Goal: Task Accomplishment & Management: Use online tool/utility

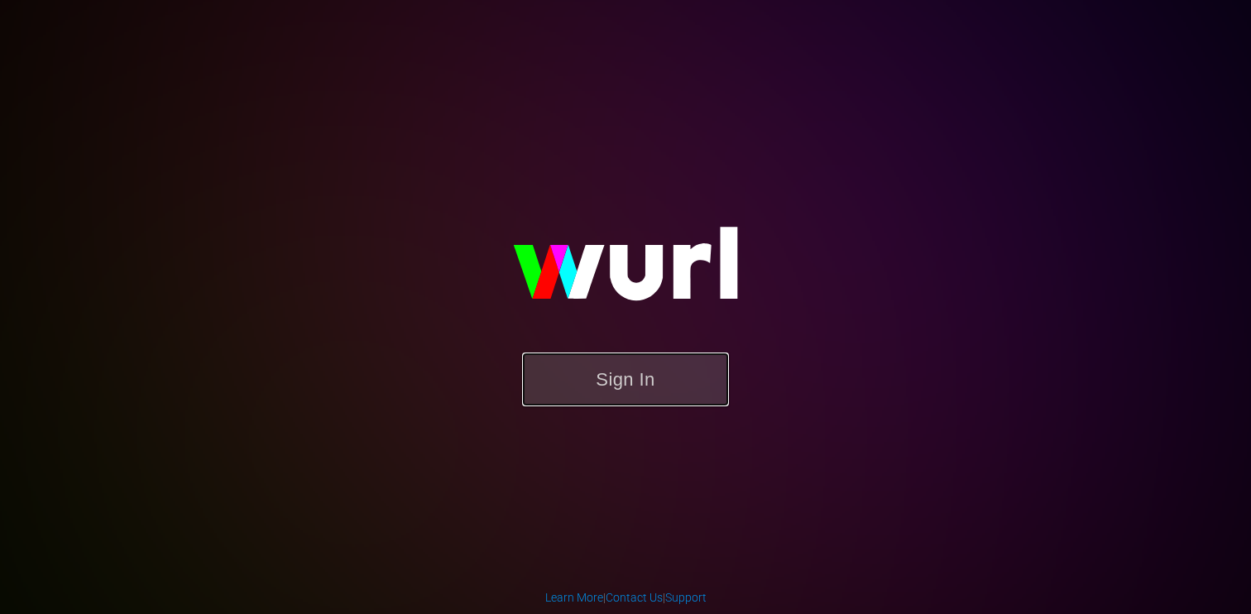
click at [678, 371] on button "Sign In" at bounding box center [625, 379] width 207 height 54
click at [633, 371] on button "Sign In" at bounding box center [625, 379] width 207 height 54
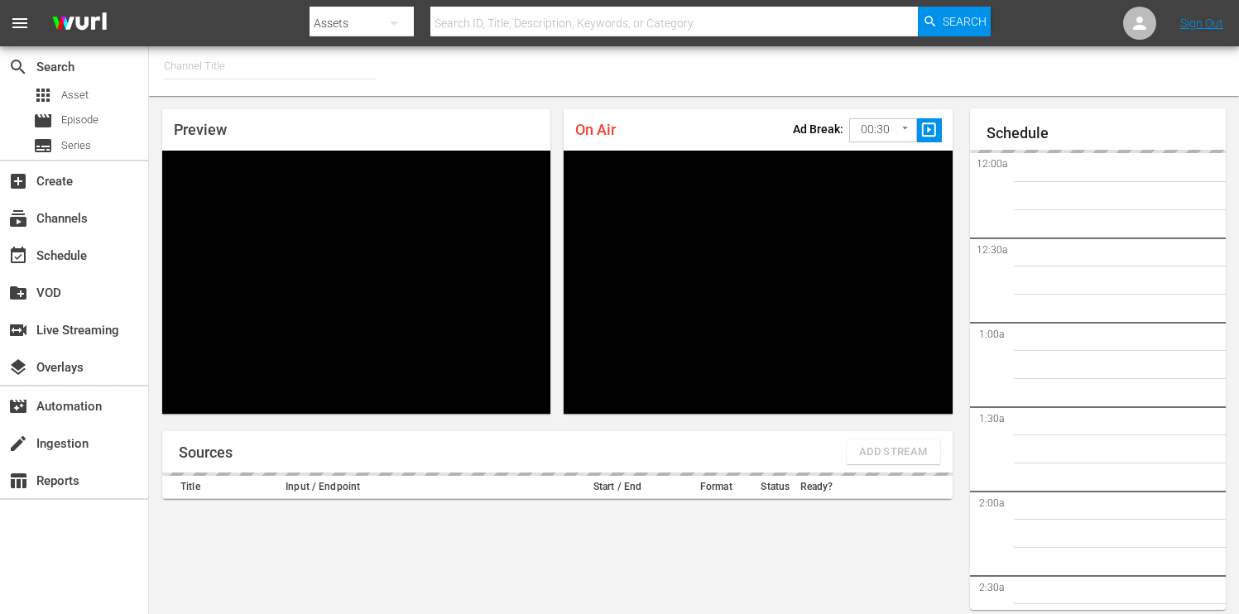
type input "FIFA+ [DEMOGRAPHIC_DATA] Local (1778)"
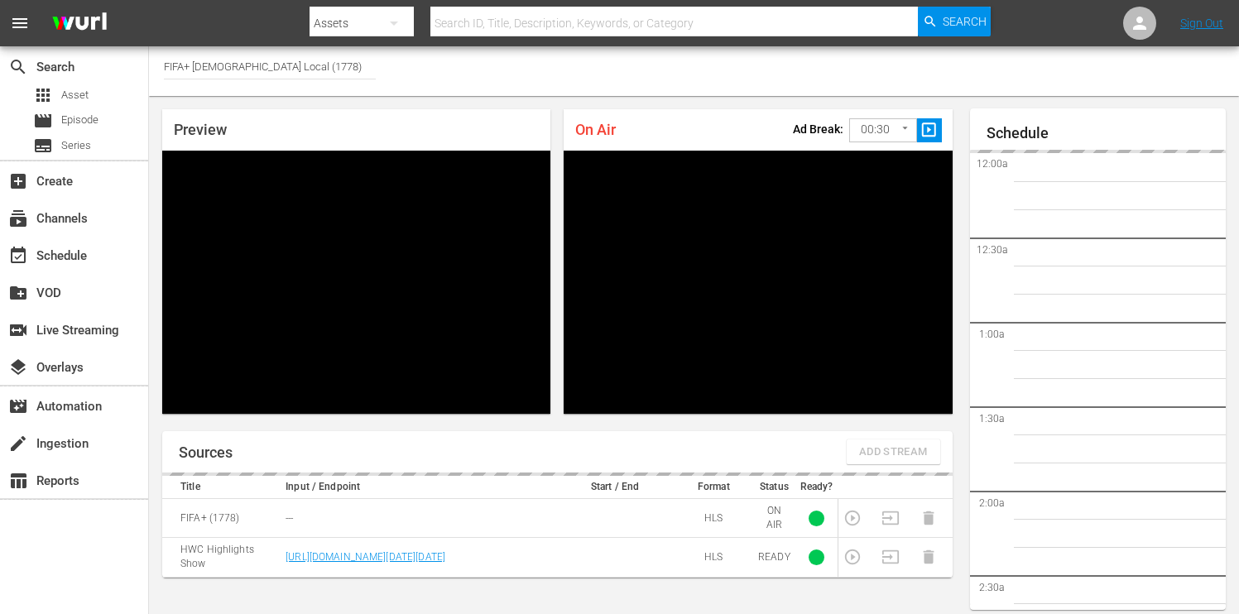
scroll to position [72, 0]
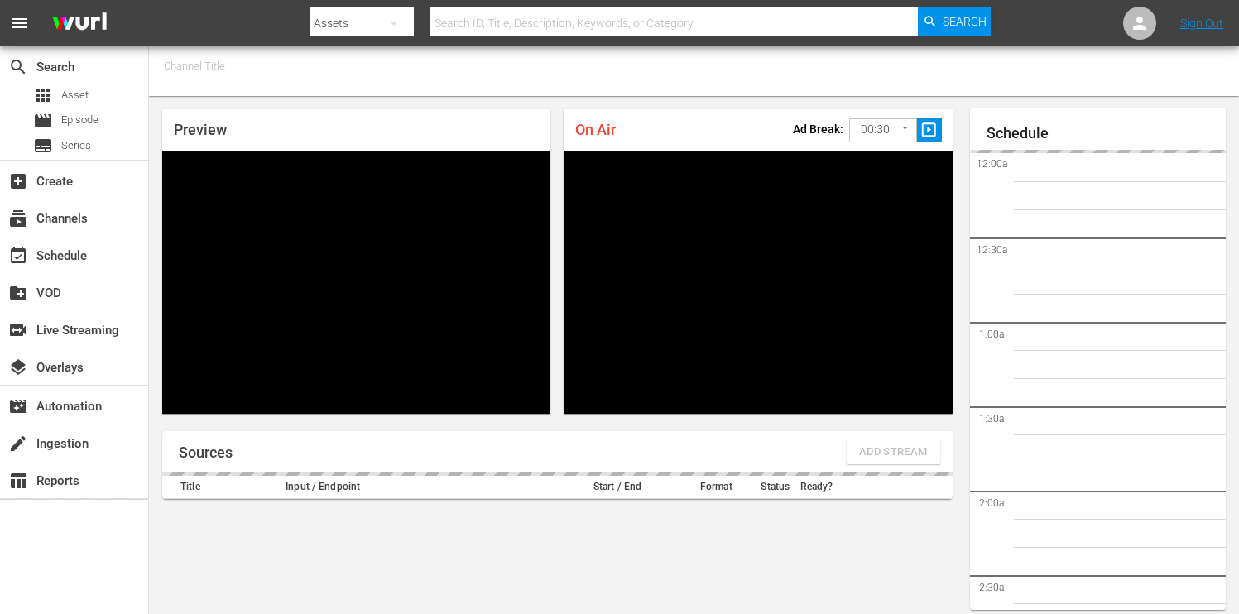
type input "FIFA+ German Local (1777)"
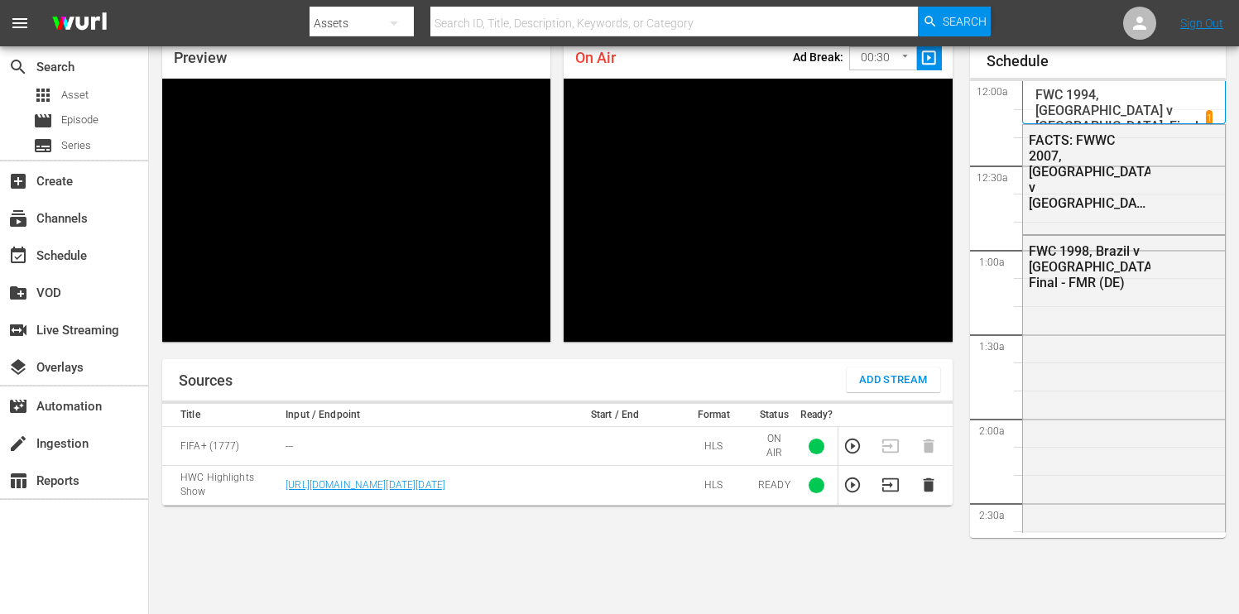
scroll to position [2294, 0]
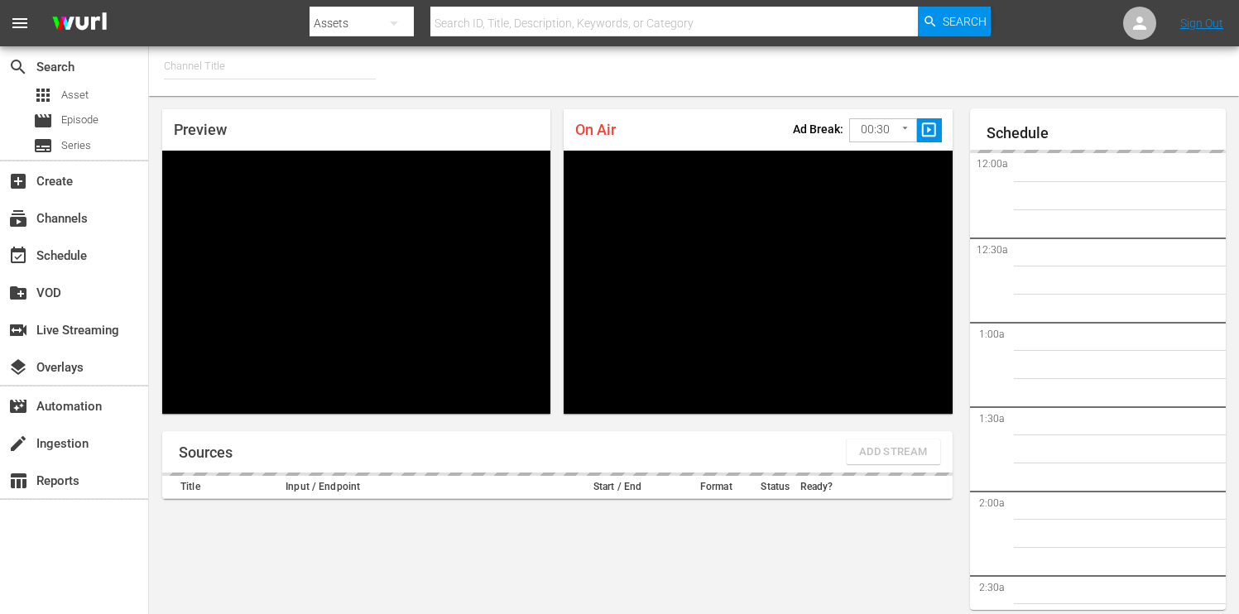
type input "FIFA+ Italian Local (1779)"
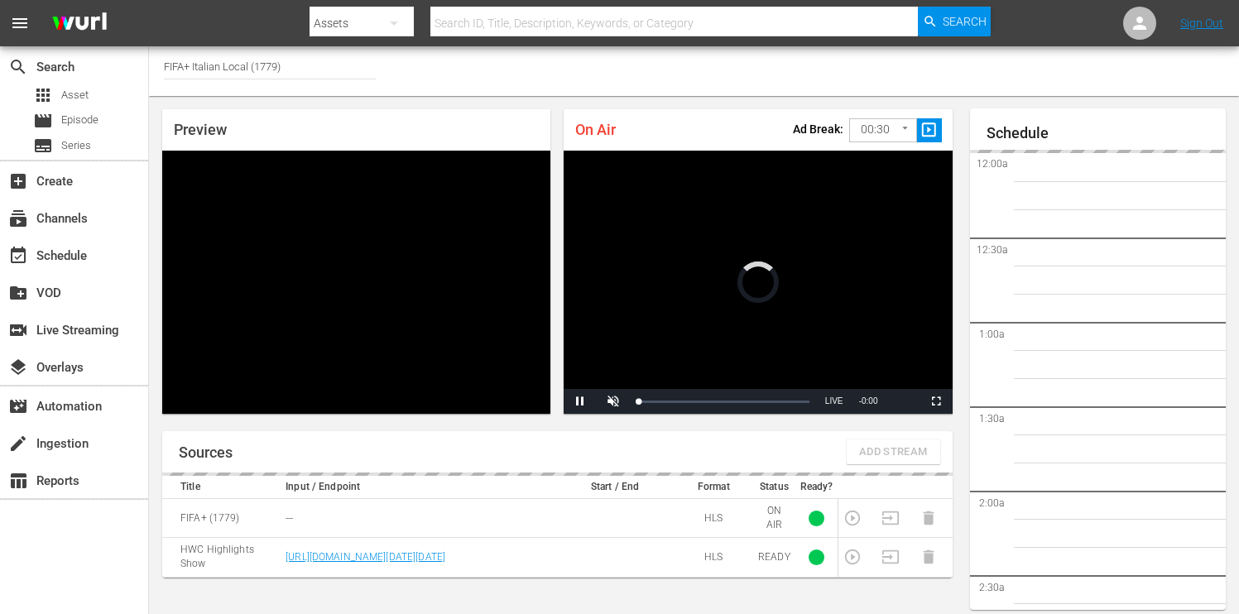
scroll to position [71, 0]
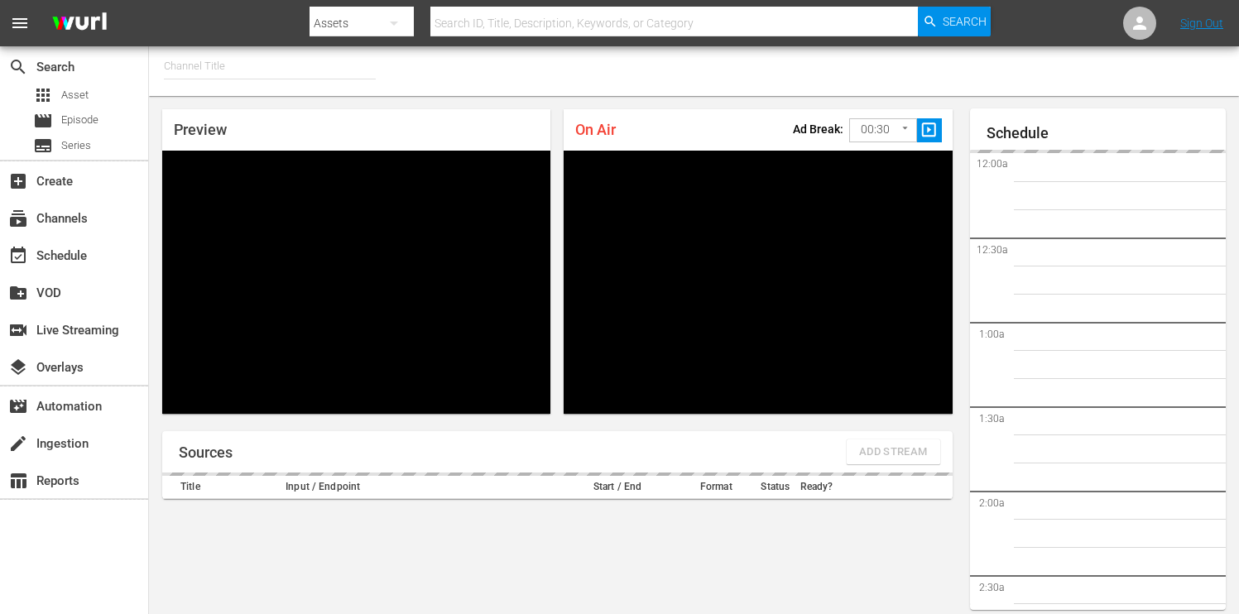
type input "FIFA+ [DEMOGRAPHIC_DATA] Local (1776)"
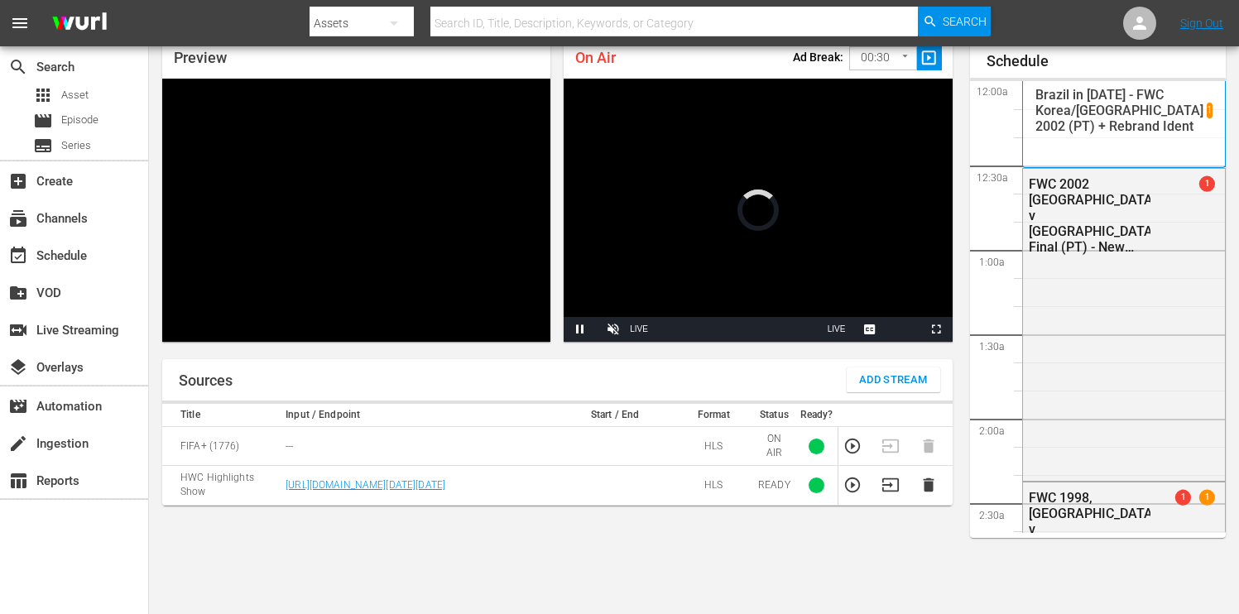
scroll to position [72, 0]
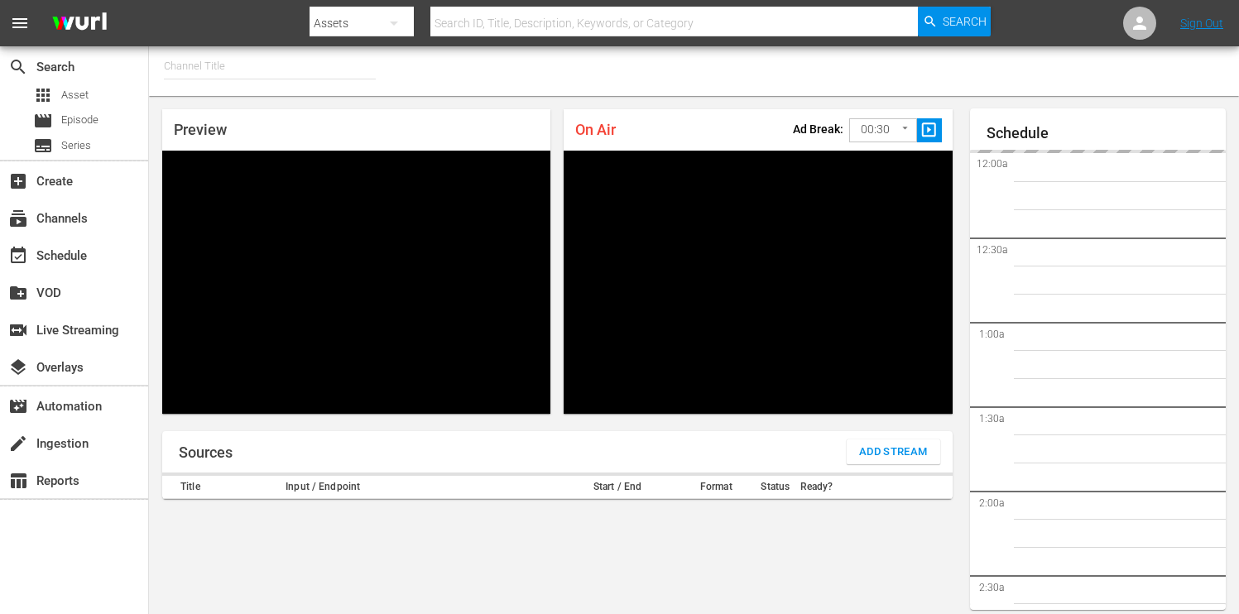
type input "FIFA+ Spanish Global (1780)"
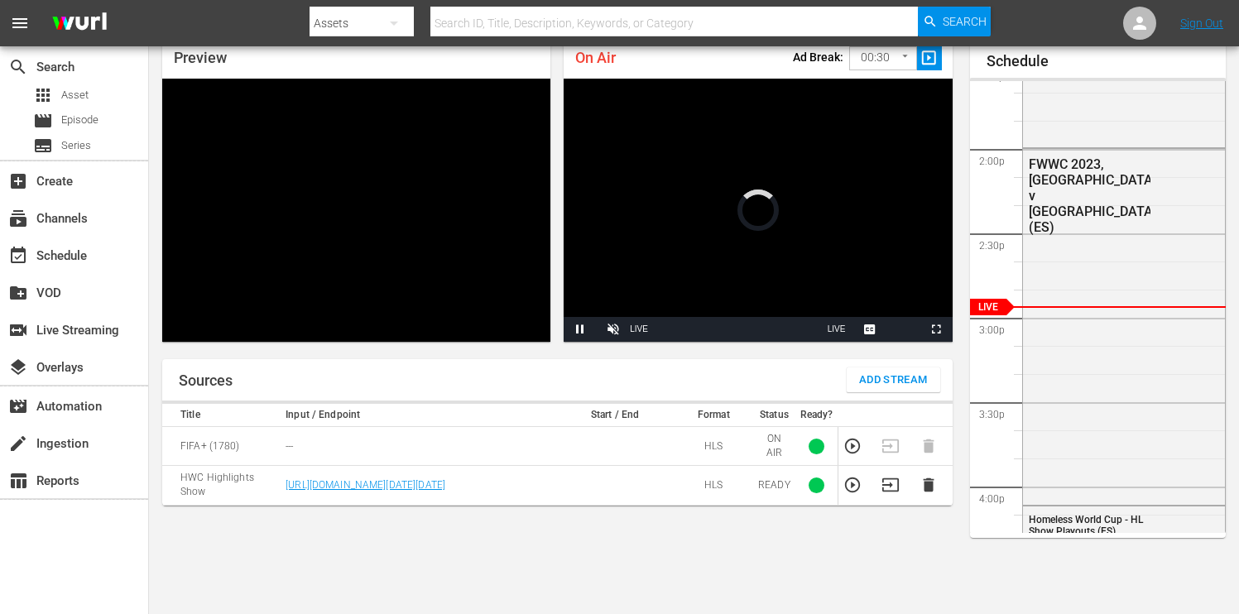
scroll to position [72, 0]
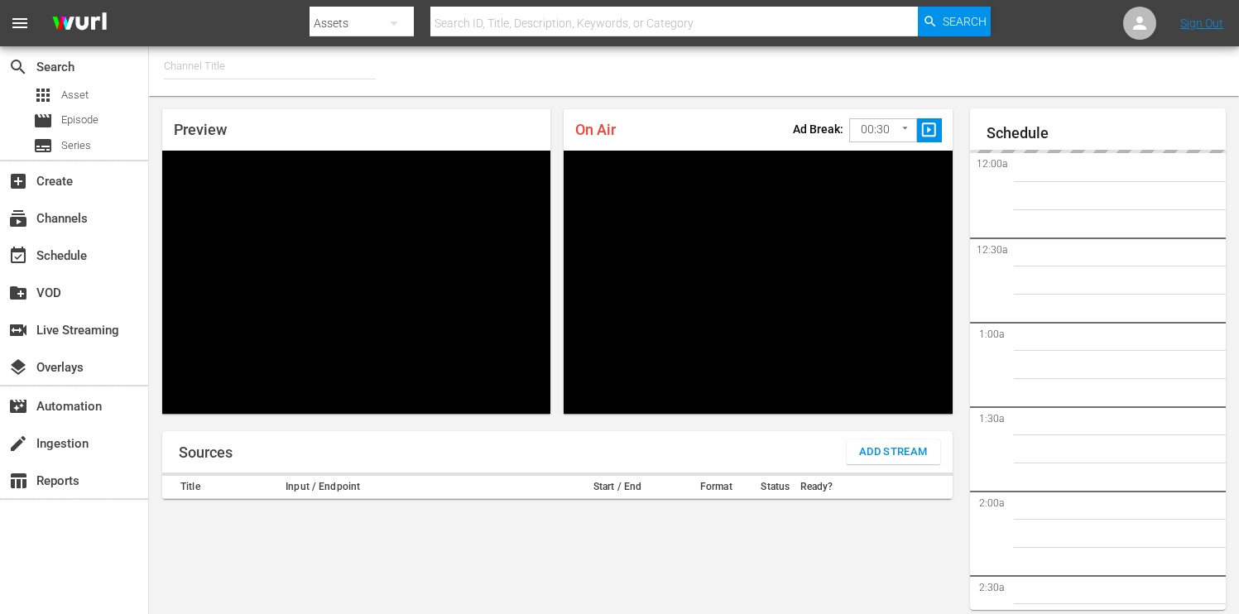
type input "FIFA+ Spanish-Local-MX (1855)"
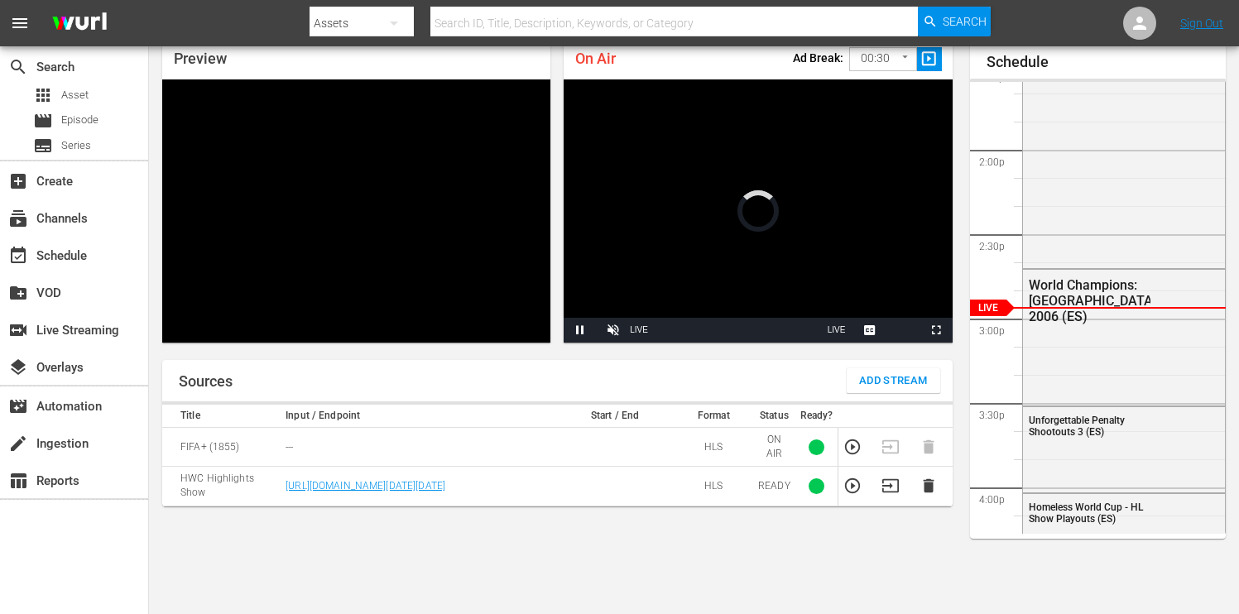
scroll to position [71, 0]
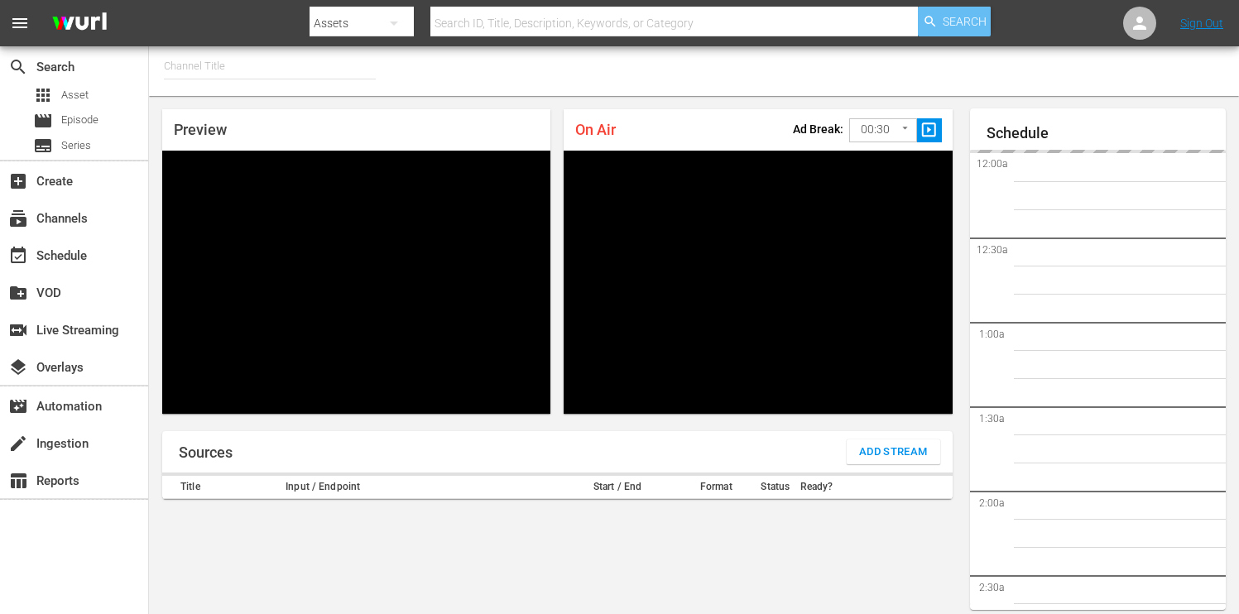
type input "FIFA+ English-Local-US (1854)"
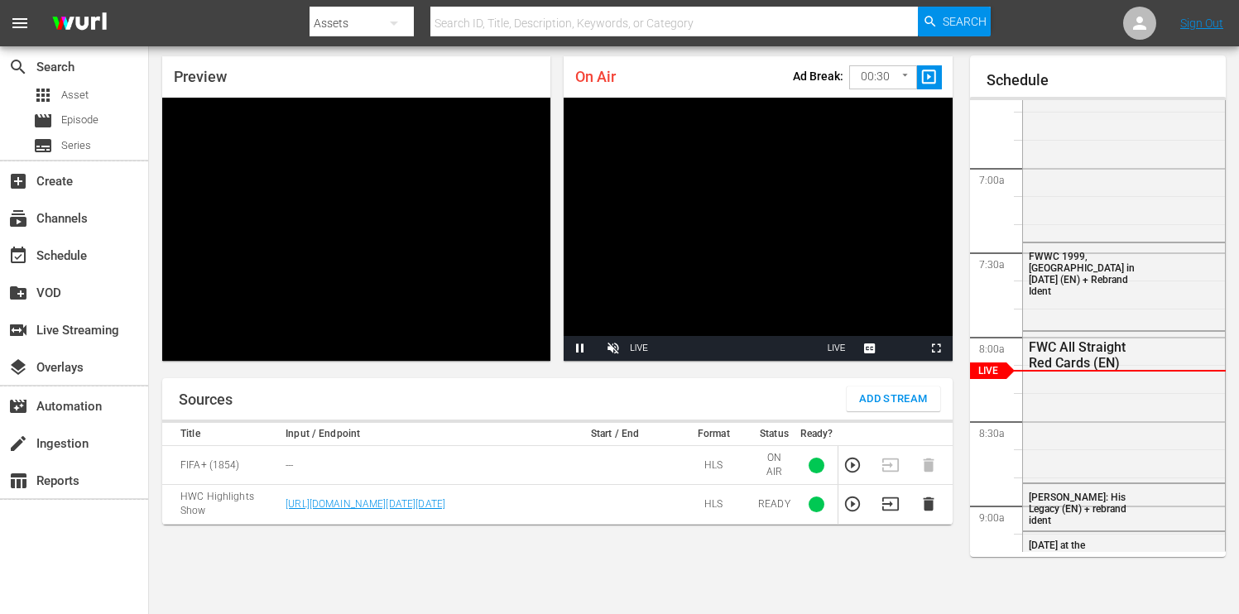
scroll to position [49, 0]
